Goal: Transaction & Acquisition: Obtain resource

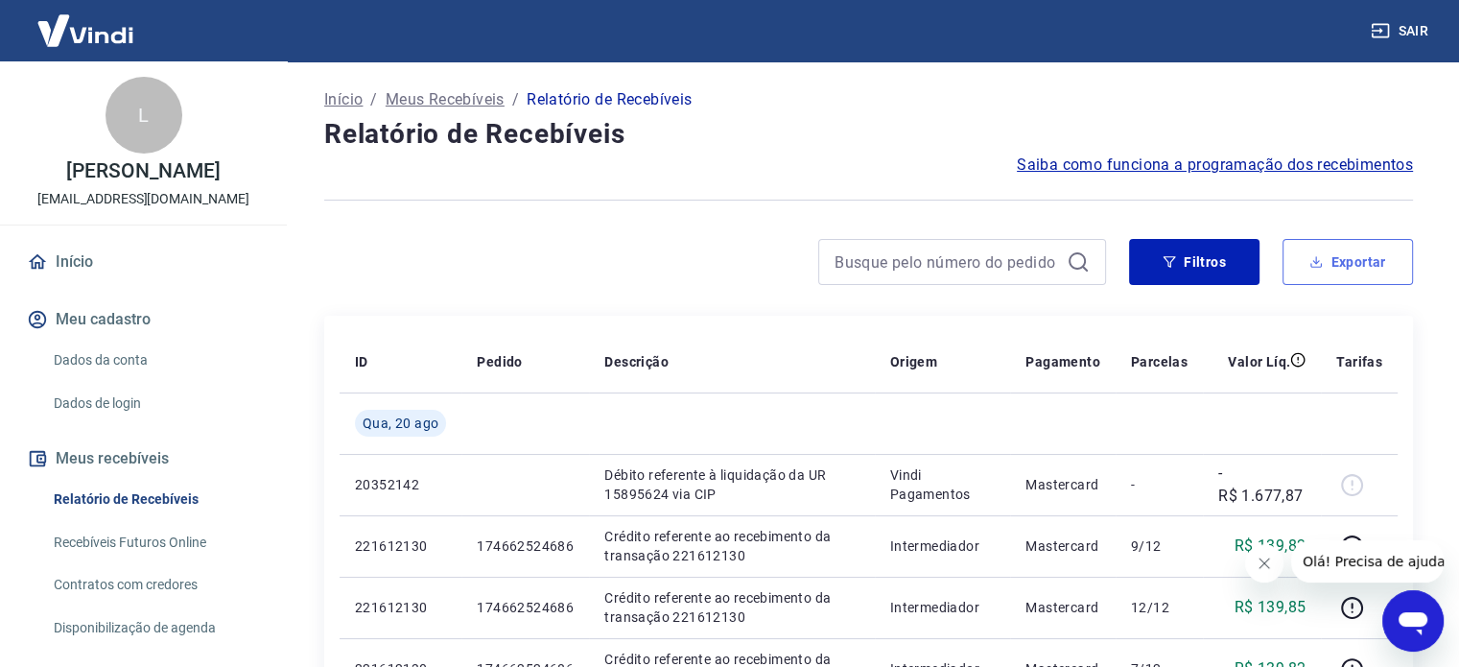
click at [1320, 248] on button "Exportar" at bounding box center [1348, 262] width 130 height 46
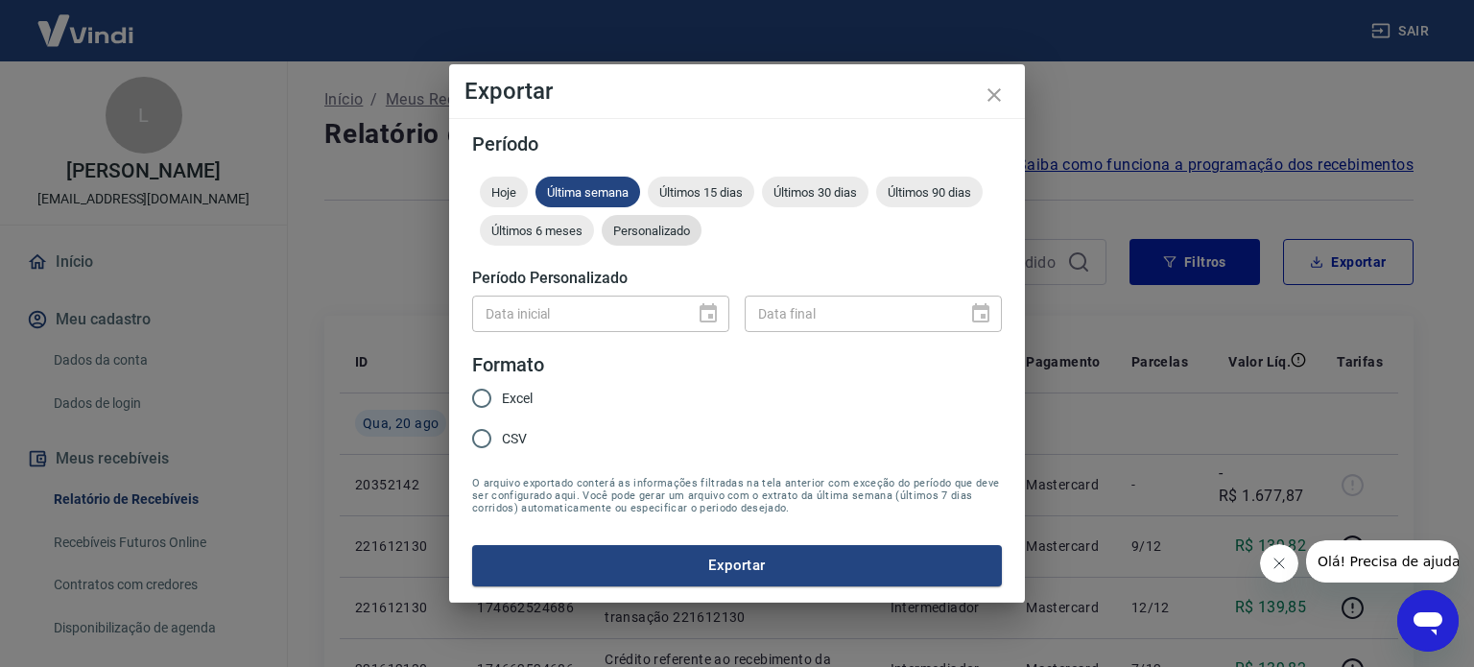
click at [693, 229] on span "Personalizado" at bounding box center [652, 231] width 100 height 14
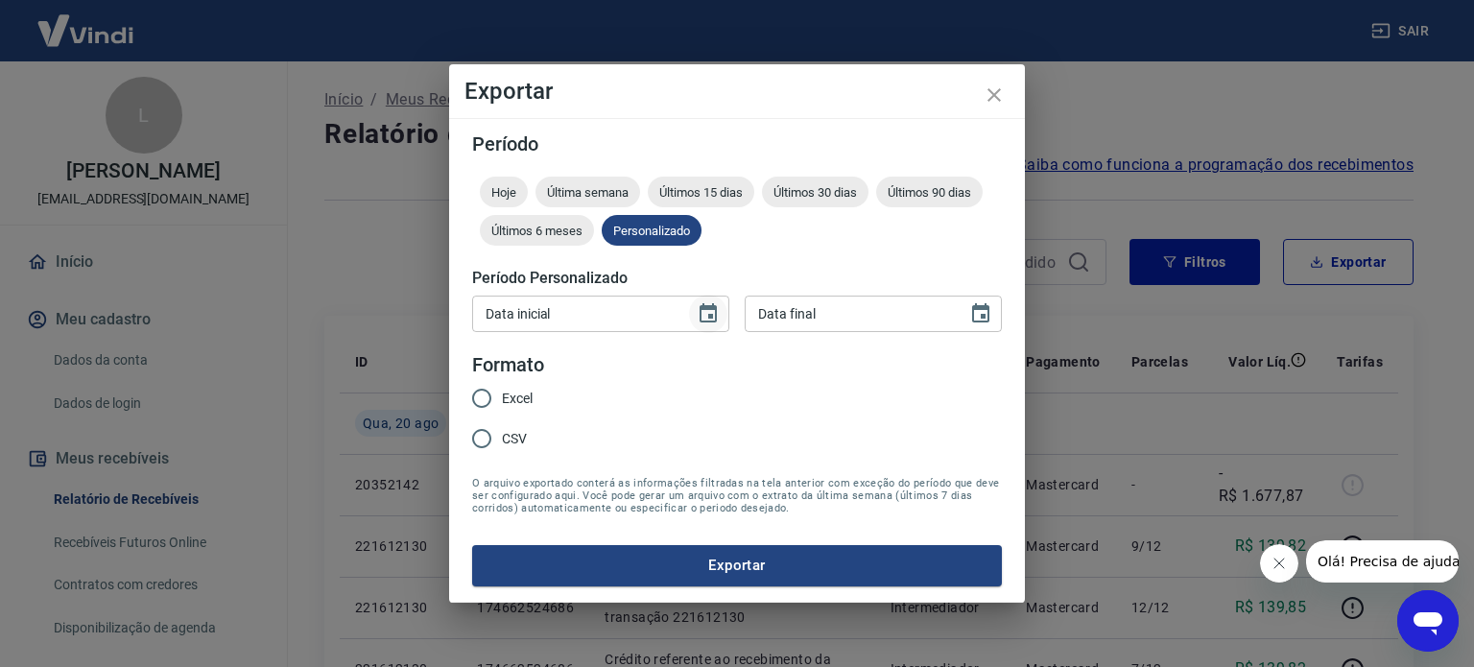
click at [713, 325] on button "Choose date" at bounding box center [708, 314] width 38 height 38
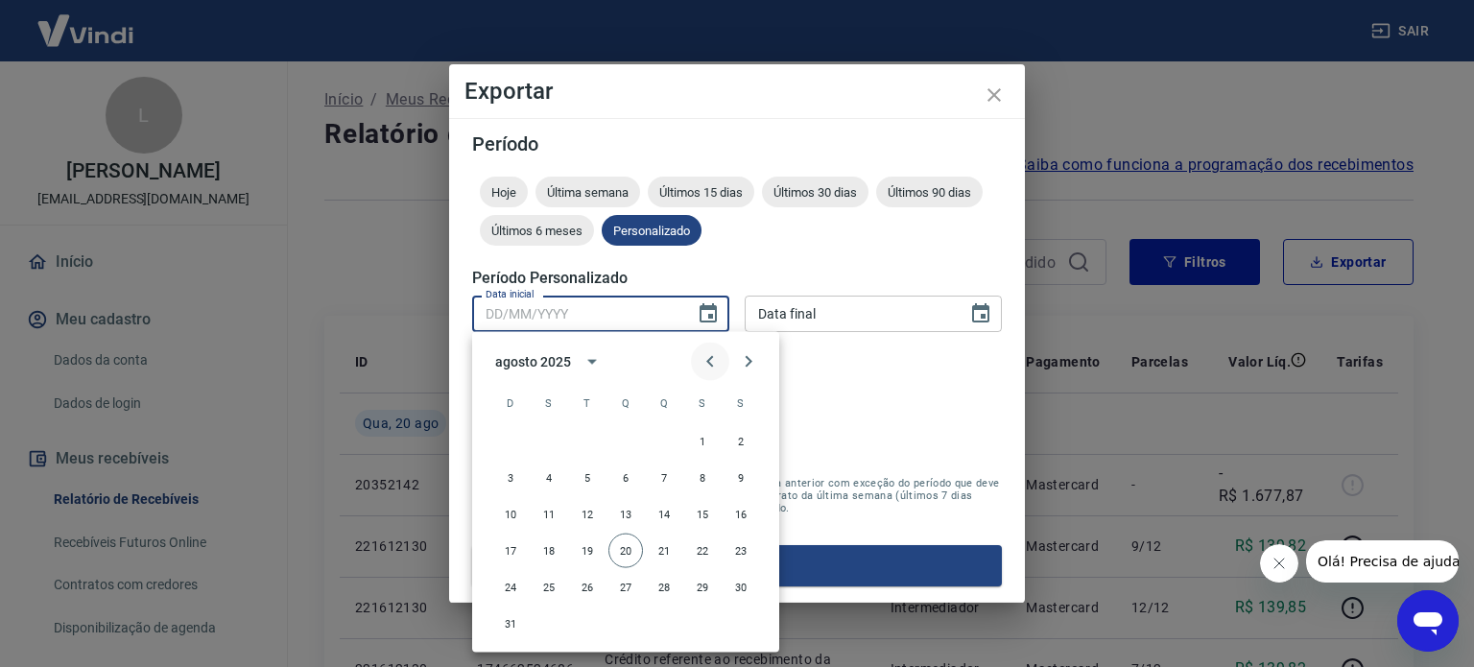
click at [707, 375] on button "Previous month" at bounding box center [710, 362] width 38 height 38
click at [669, 549] on button "24" at bounding box center [664, 550] width 35 height 35
type input "[DATE]"
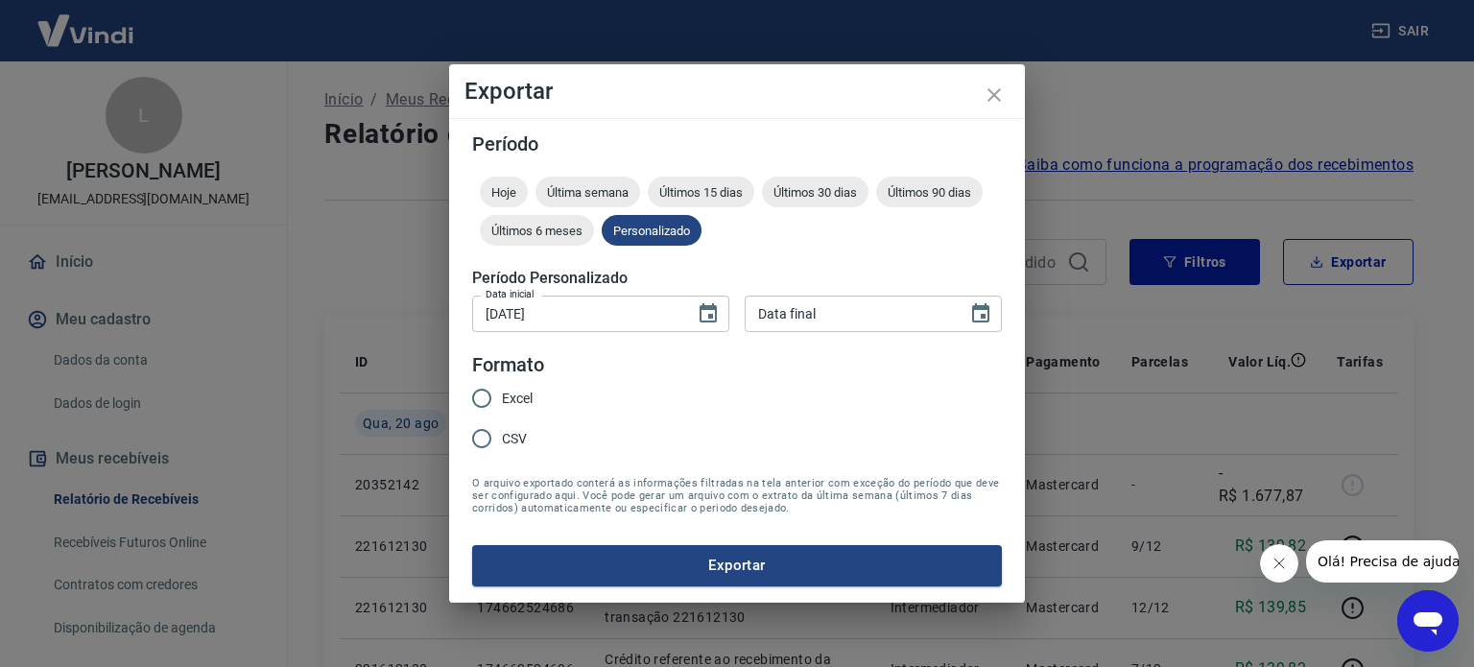
click at [1008, 305] on div "Período Hoje Última semana Últimos 15 dias Últimos 30 dias Últimos 90 dias Últi…" at bounding box center [737, 360] width 576 height 484
click at [987, 308] on icon "Choose date" at bounding box center [980, 312] width 17 height 19
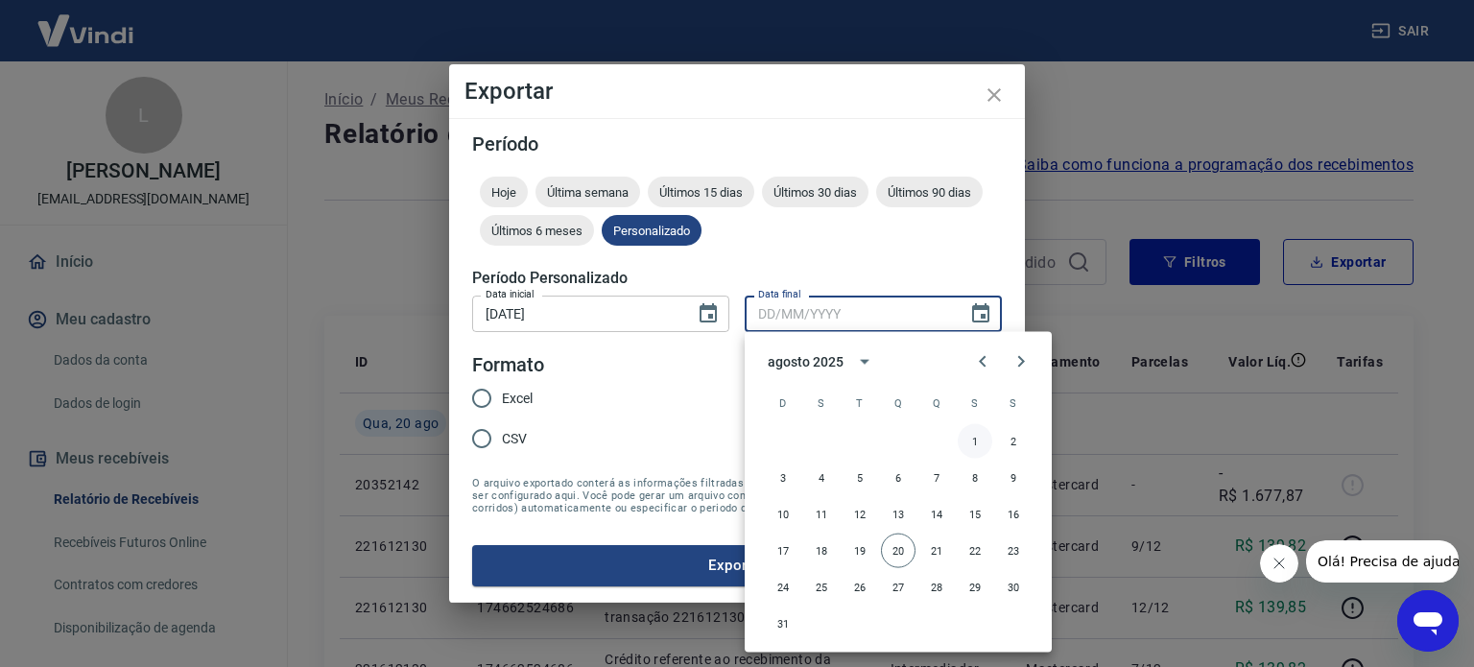
click at [974, 437] on button "1" at bounding box center [974, 441] width 35 height 35
type input "[DATE]"
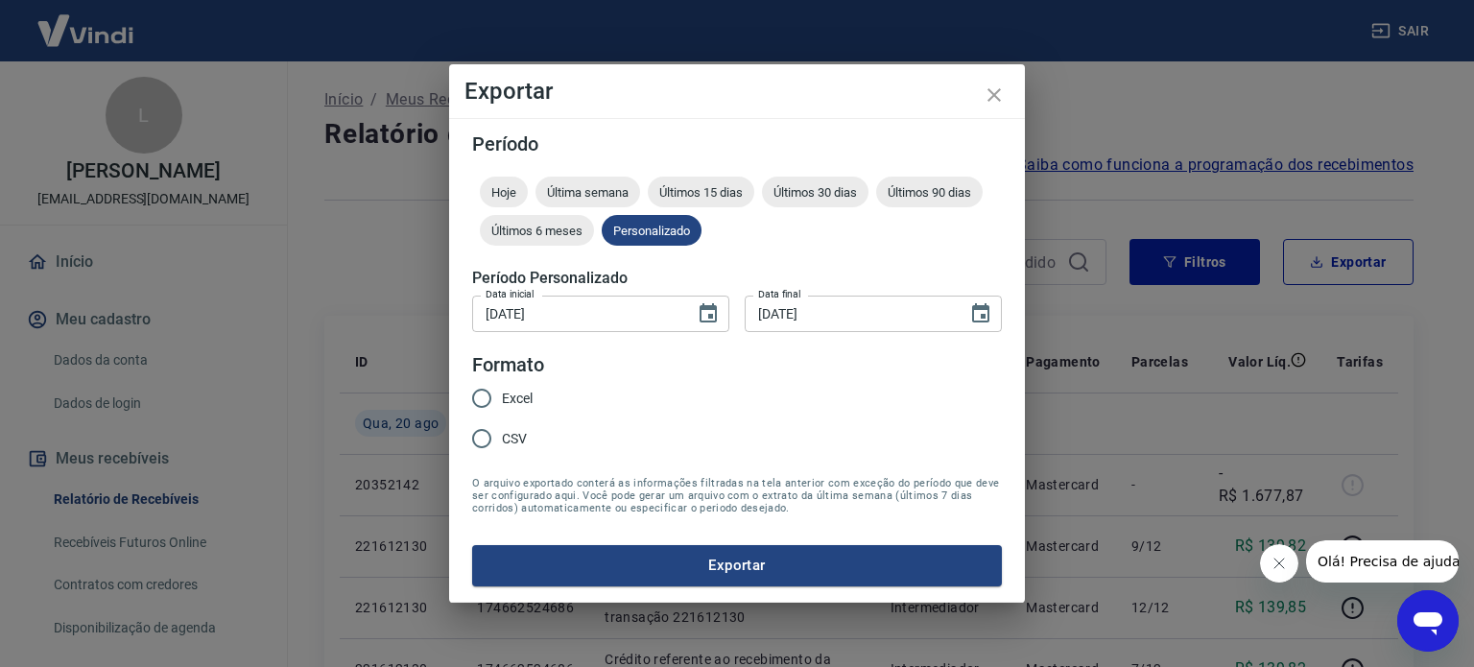
click at [524, 392] on span "Excel" at bounding box center [517, 399] width 31 height 20
click at [502, 392] on input "Excel" at bounding box center [481, 398] width 40 height 40
radio input "true"
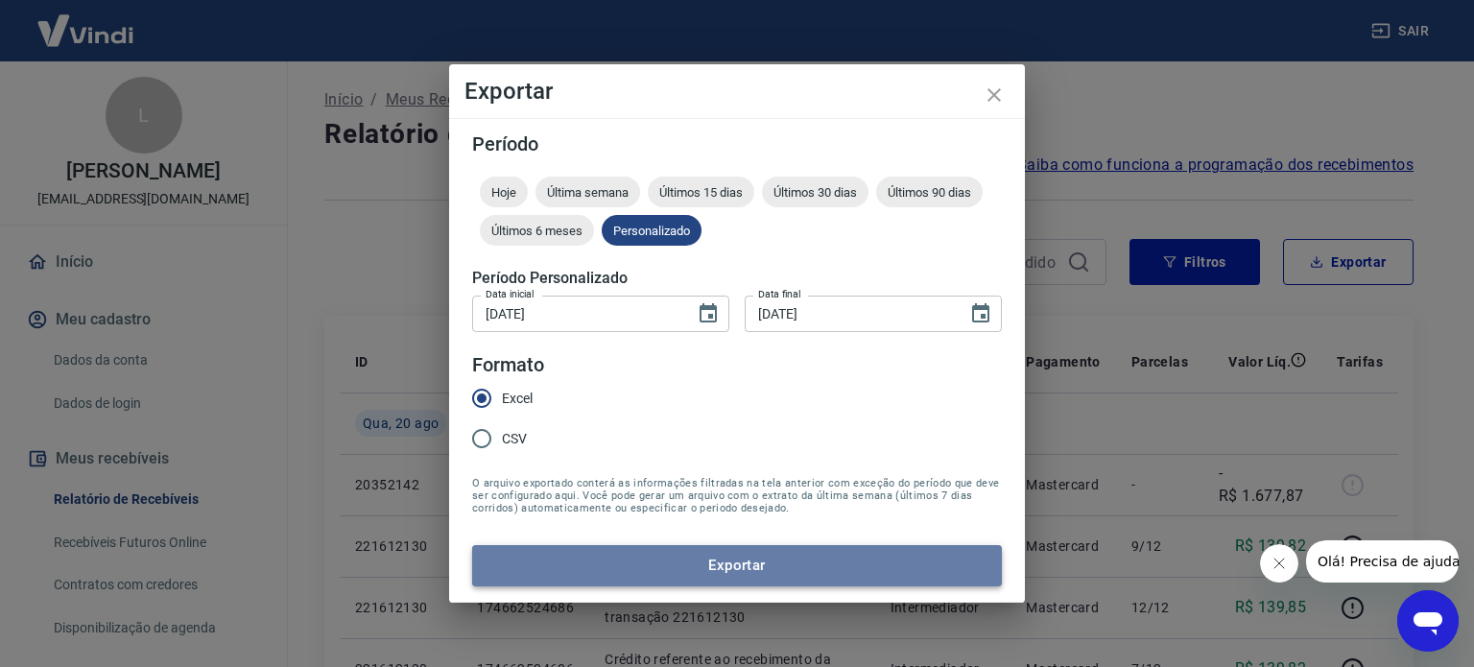
click at [633, 560] on button "Exportar" at bounding box center [737, 565] width 530 height 40
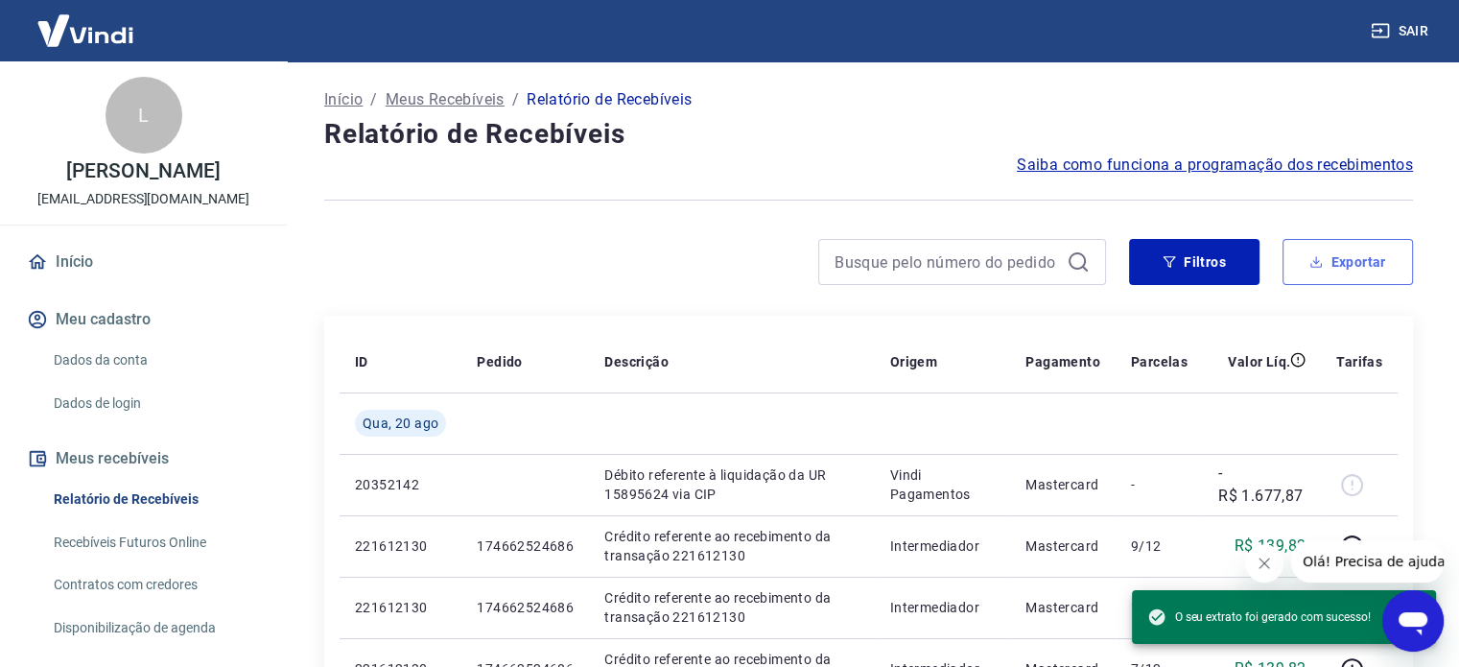
click at [1351, 246] on button "Exportar" at bounding box center [1348, 262] width 130 height 46
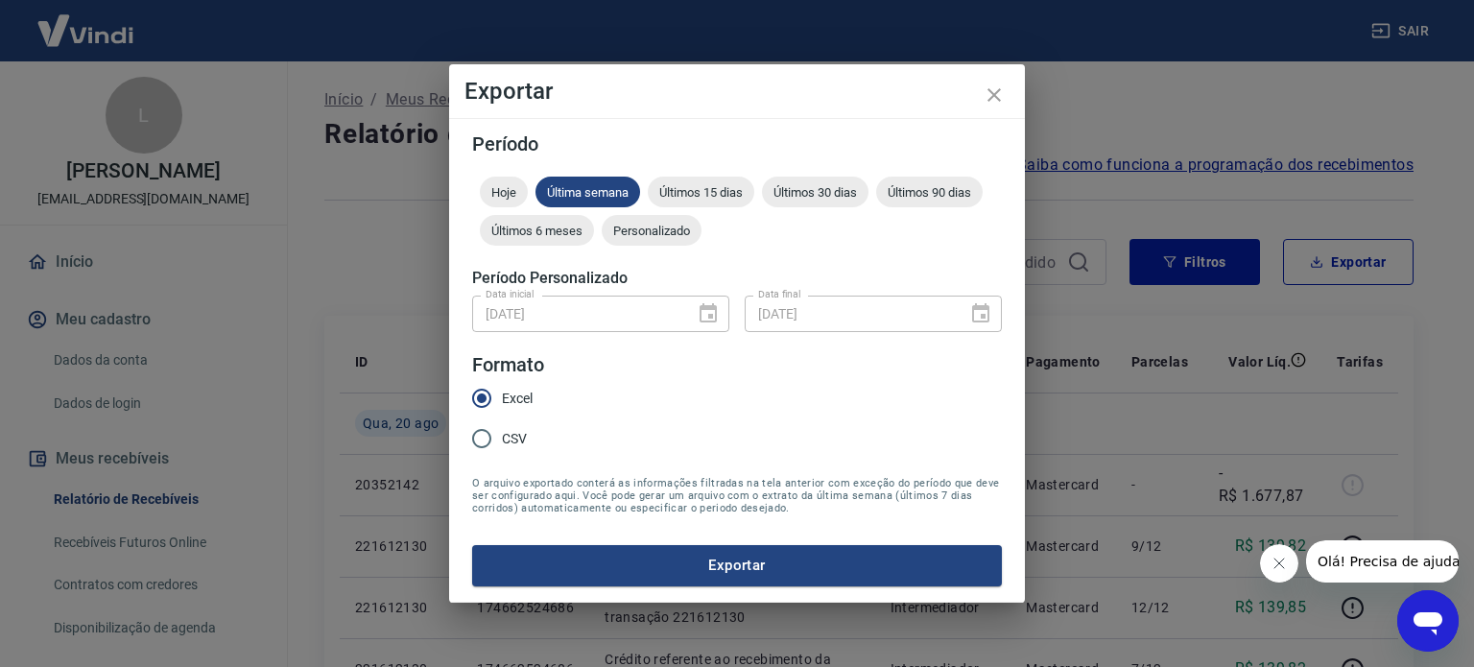
click at [713, 312] on div "[DATE] Data inicial" at bounding box center [600, 312] width 257 height 35
click at [650, 226] on span "Personalizado" at bounding box center [652, 231] width 100 height 14
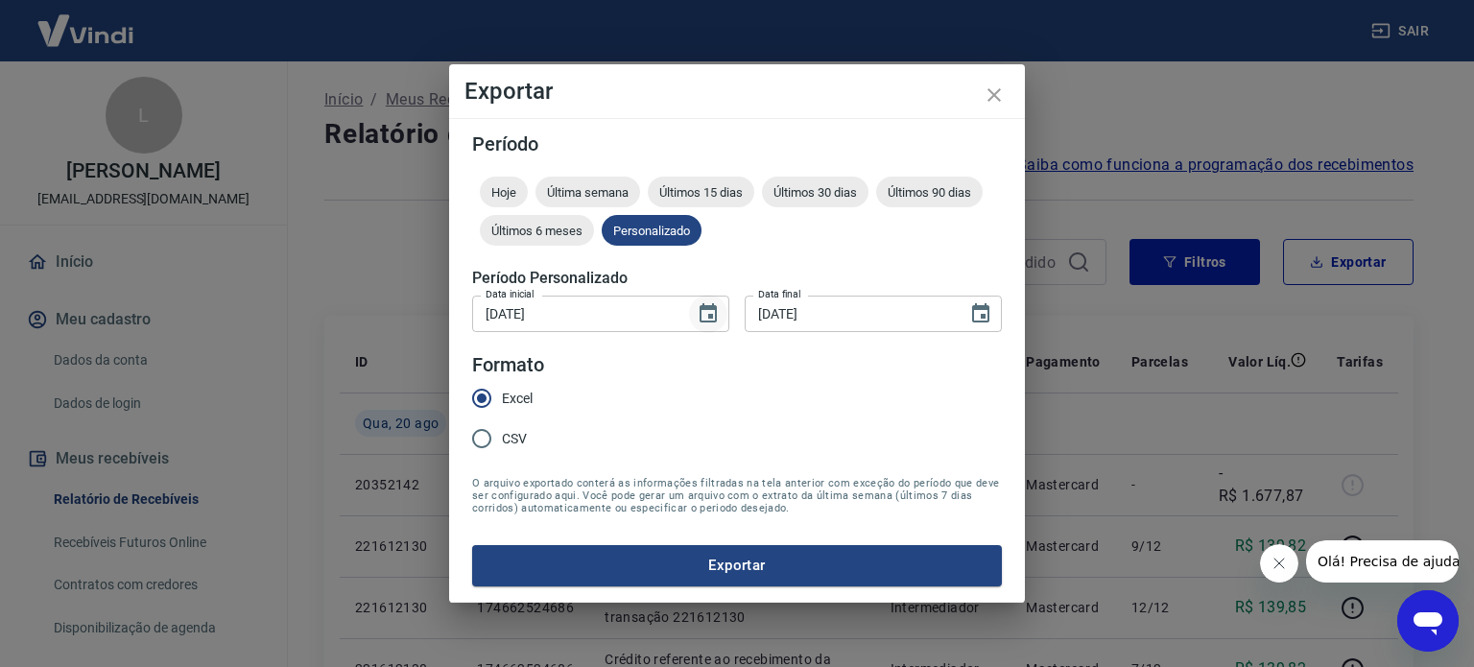
click at [710, 314] on icon "Choose date, selected date is 24 de jul de 2025" at bounding box center [708, 313] width 23 height 23
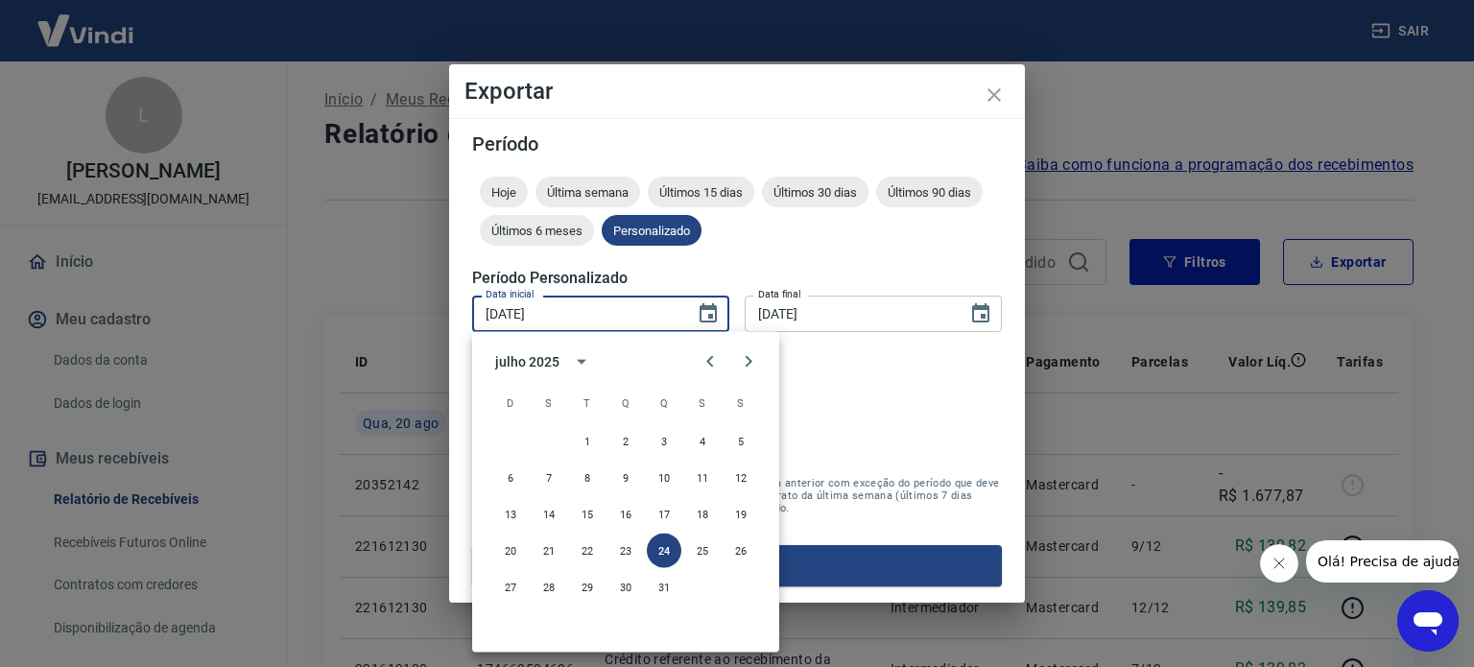
click at [909, 432] on form "Período Hoje Última semana Últimos 15 dias Últimos 30 dias Últimos 90 dias Últi…" at bounding box center [737, 359] width 530 height 451
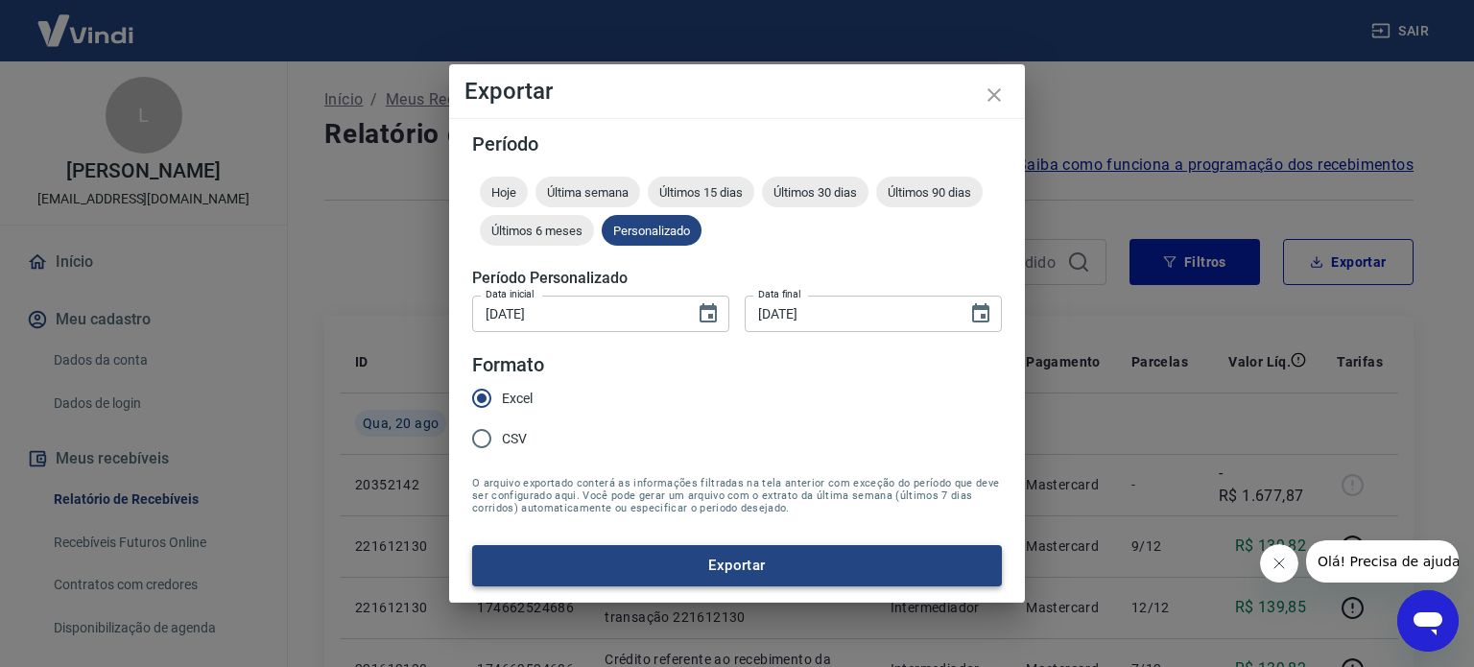
click at [861, 550] on button "Exportar" at bounding box center [737, 565] width 530 height 40
